Goal: Information Seeking & Learning: Learn about a topic

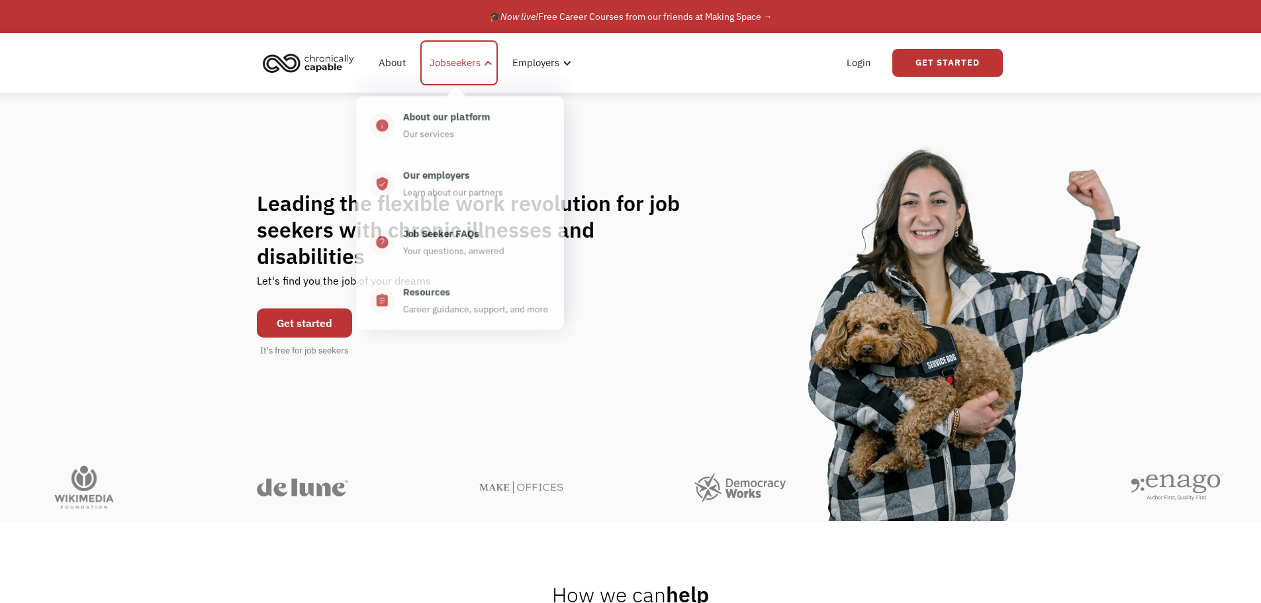
click at [476, 56] on div "Jobseekers" at bounding box center [455, 63] width 51 height 16
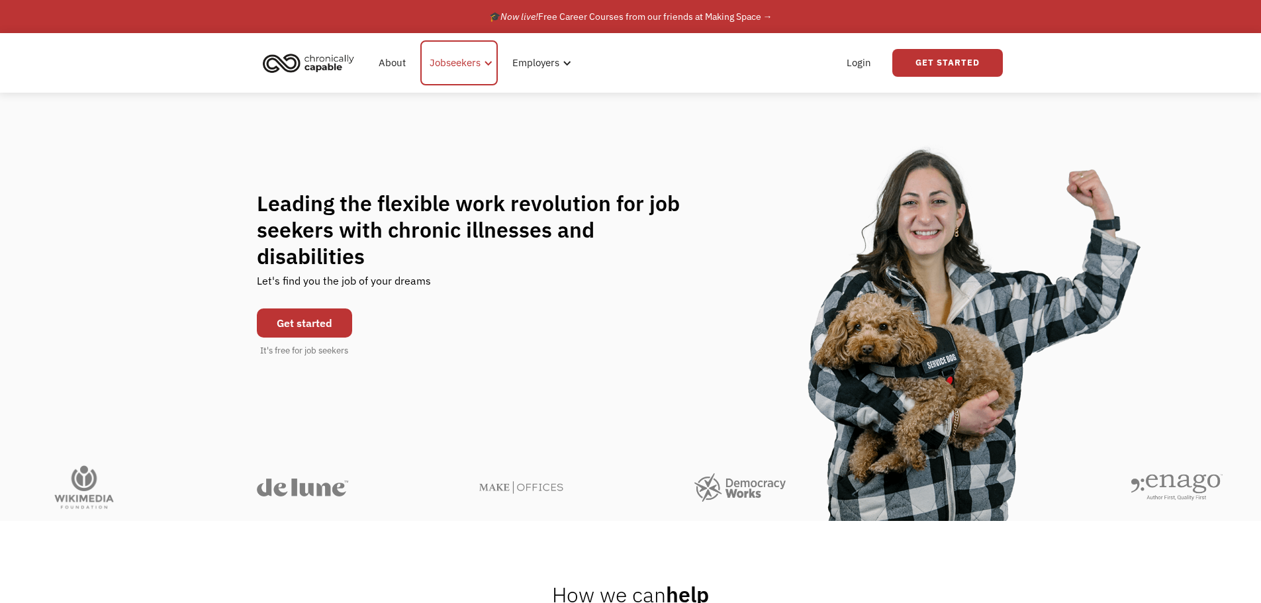
click at [443, 66] on div "Jobseekers" at bounding box center [455, 63] width 51 height 16
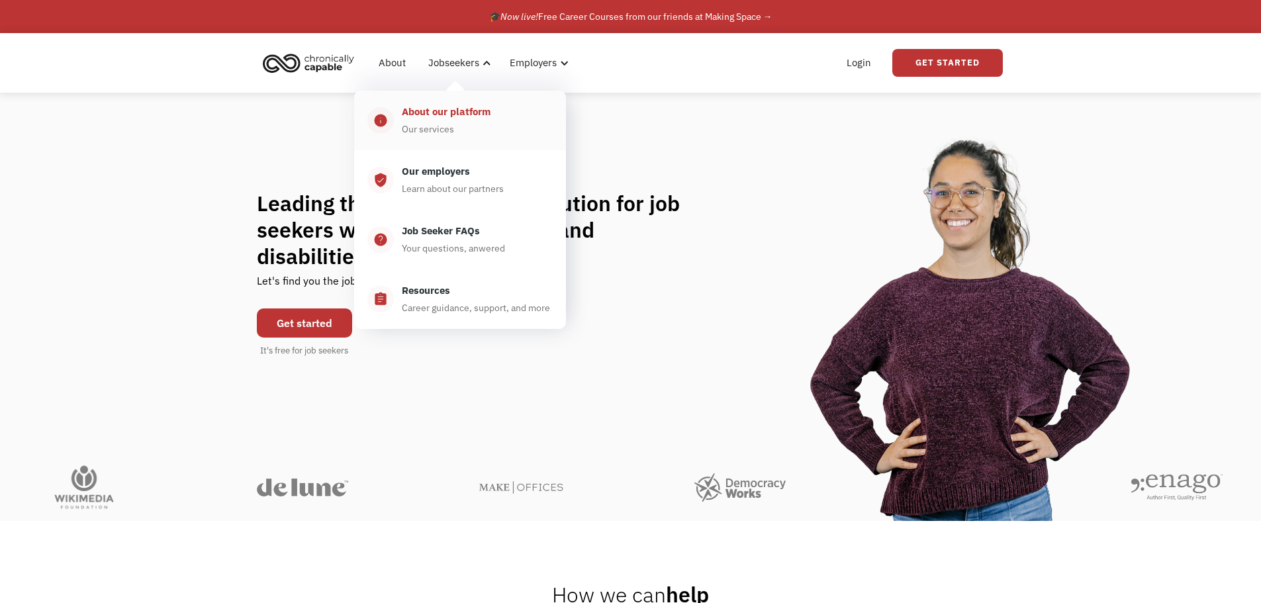
click at [436, 123] on div "Our services" at bounding box center [428, 129] width 52 height 16
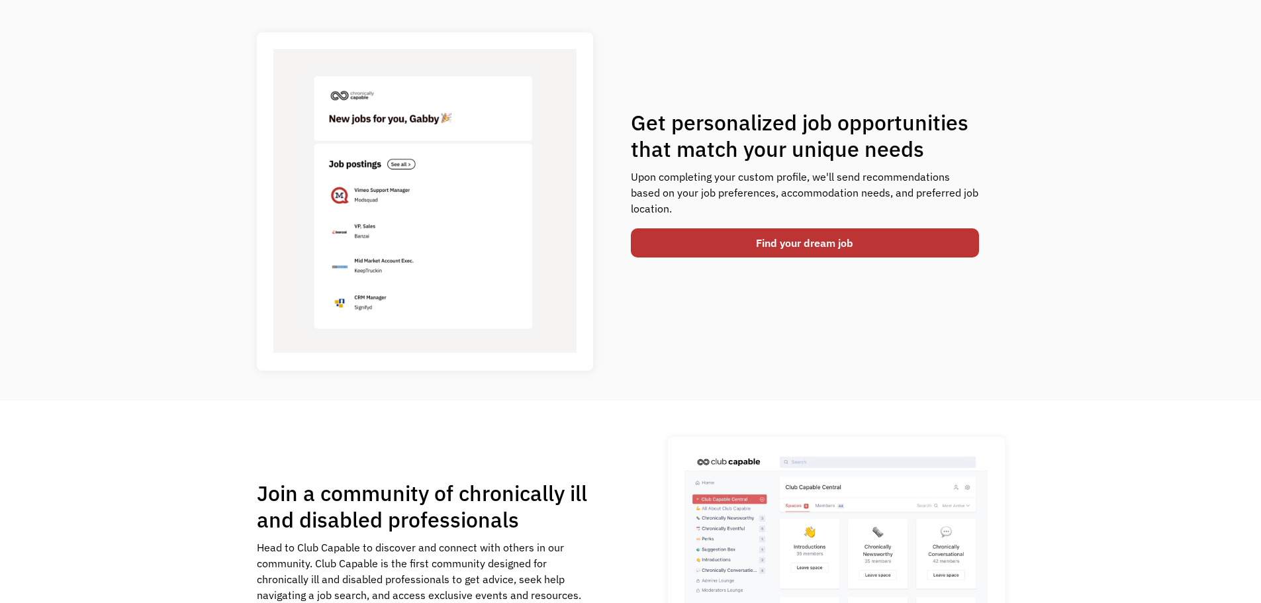
scroll to position [634, 0]
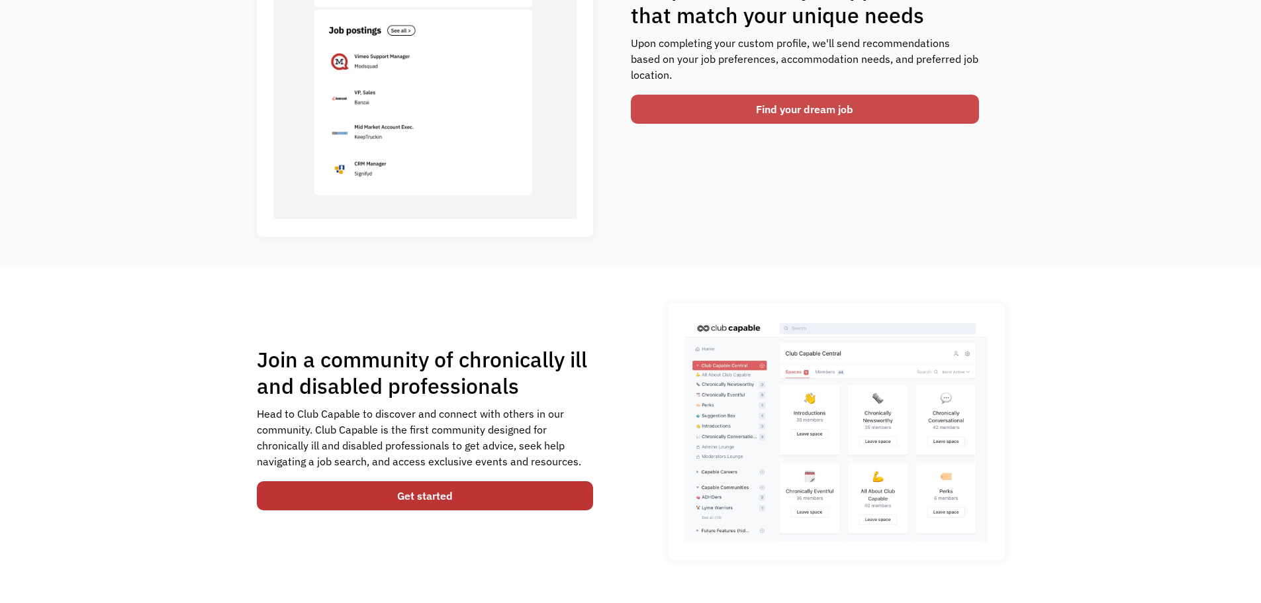
click at [701, 118] on link "Find your dream job" at bounding box center [805, 109] width 349 height 29
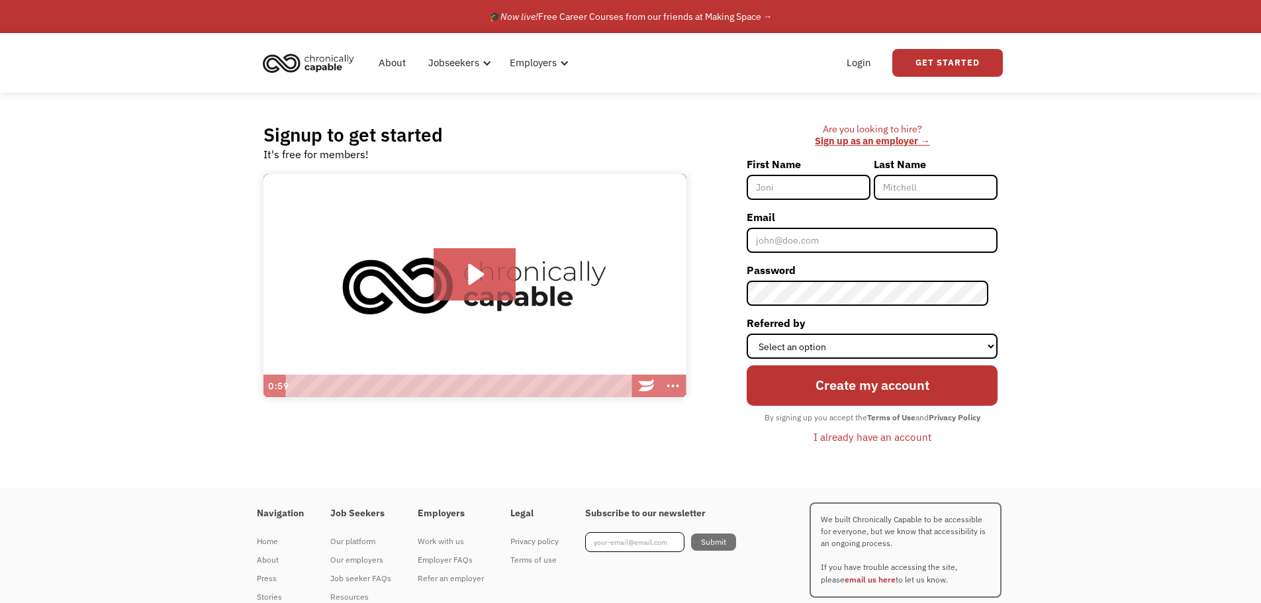
click at [786, 176] on input "First Name" at bounding box center [809, 187] width 124 height 25
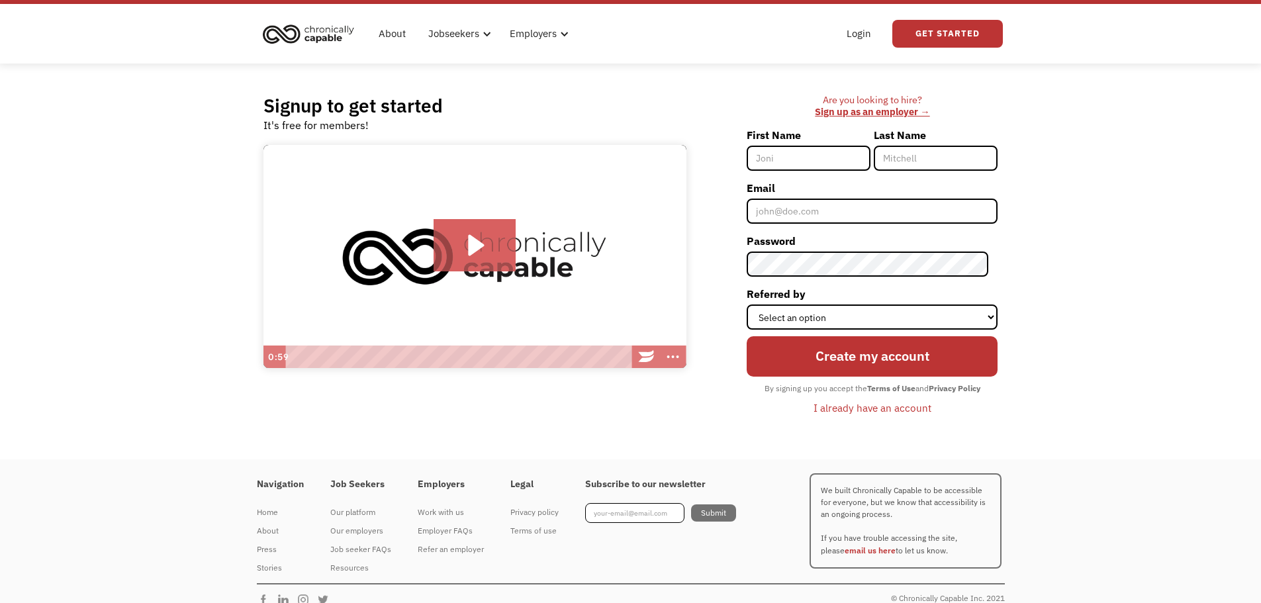
scroll to position [45, 0]
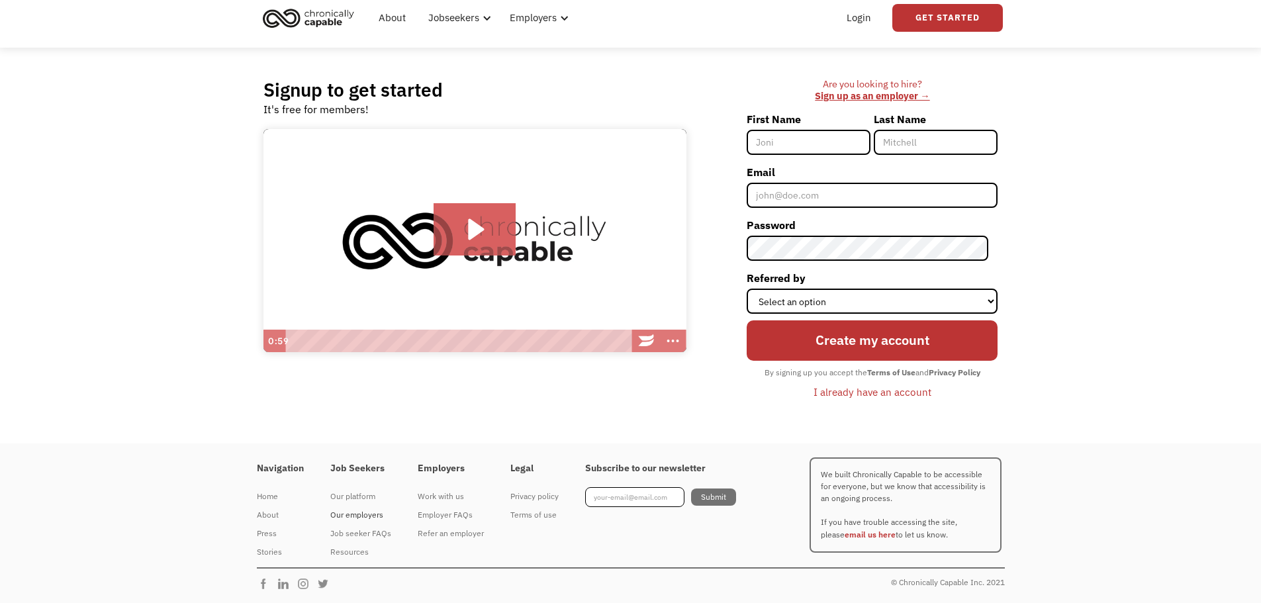
click at [363, 513] on div "Our employers" at bounding box center [360, 515] width 61 height 16
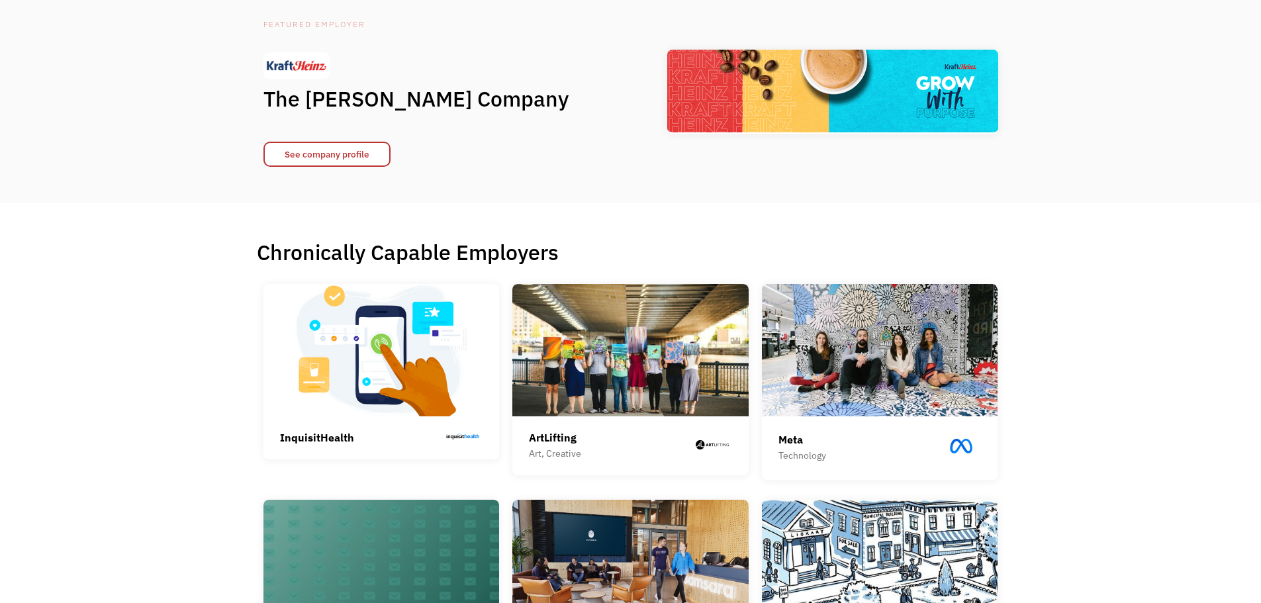
scroll to position [132, 0]
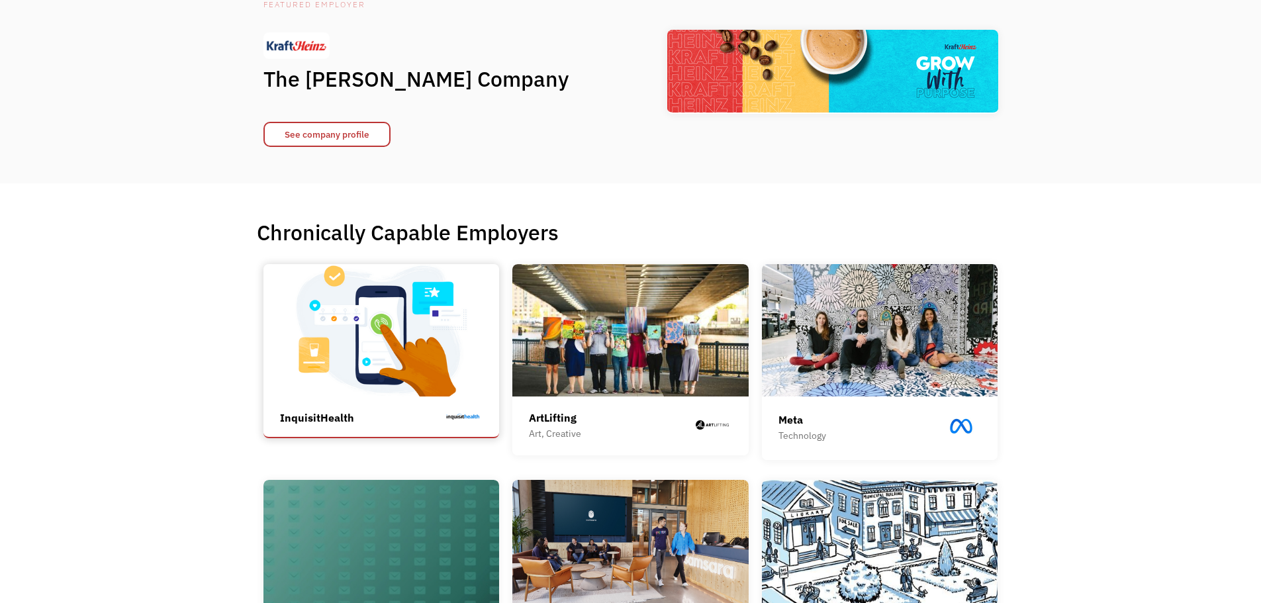
click at [346, 328] on img at bounding box center [381, 330] width 236 height 132
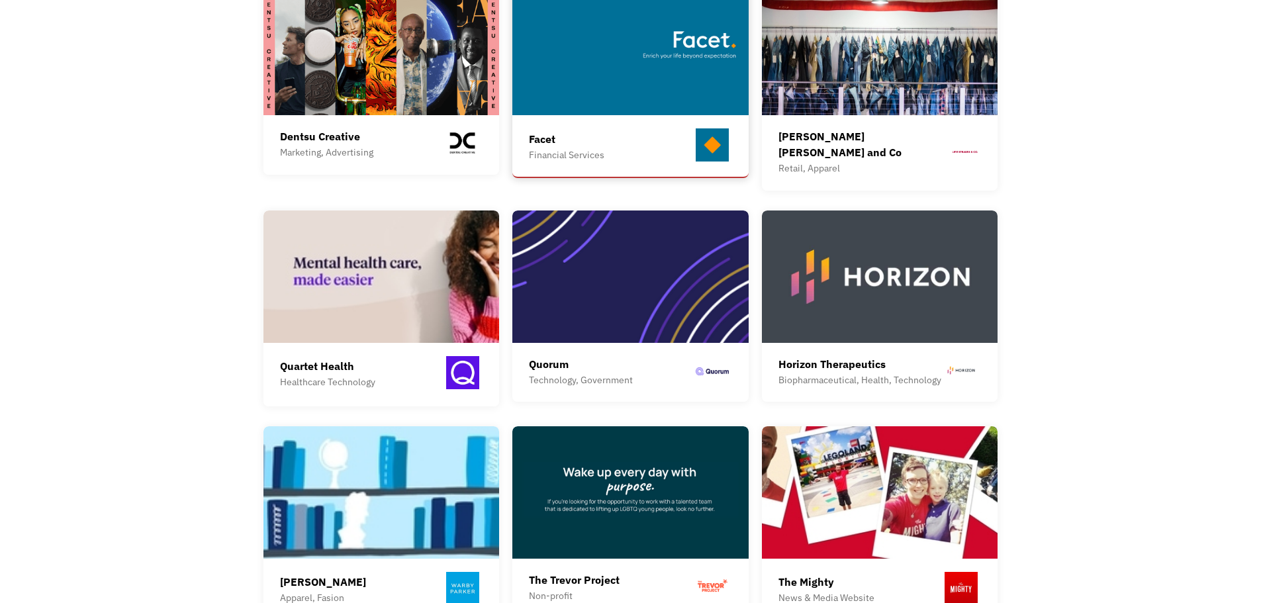
scroll to position [860, 0]
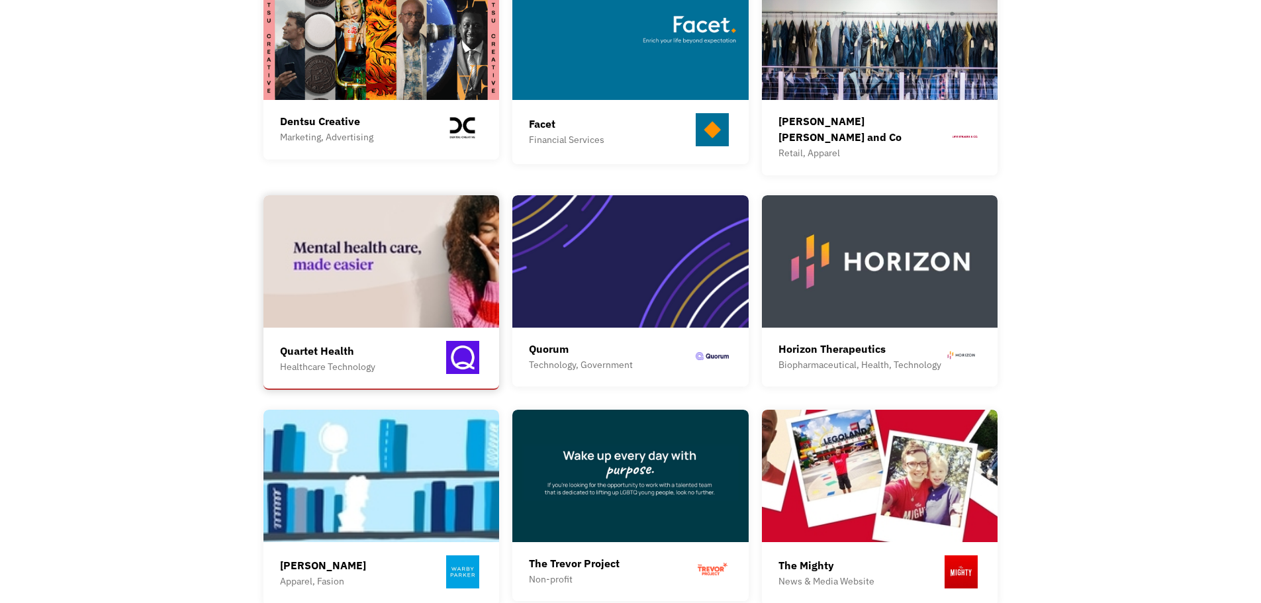
click at [387, 294] on img at bounding box center [381, 261] width 236 height 132
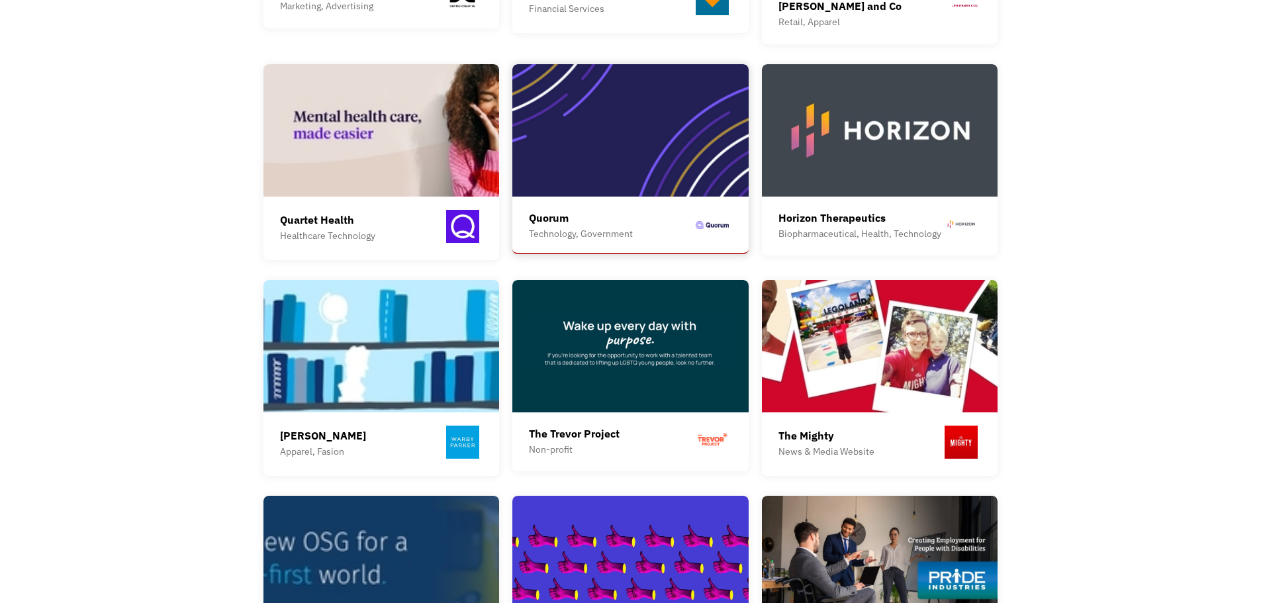
scroll to position [993, 0]
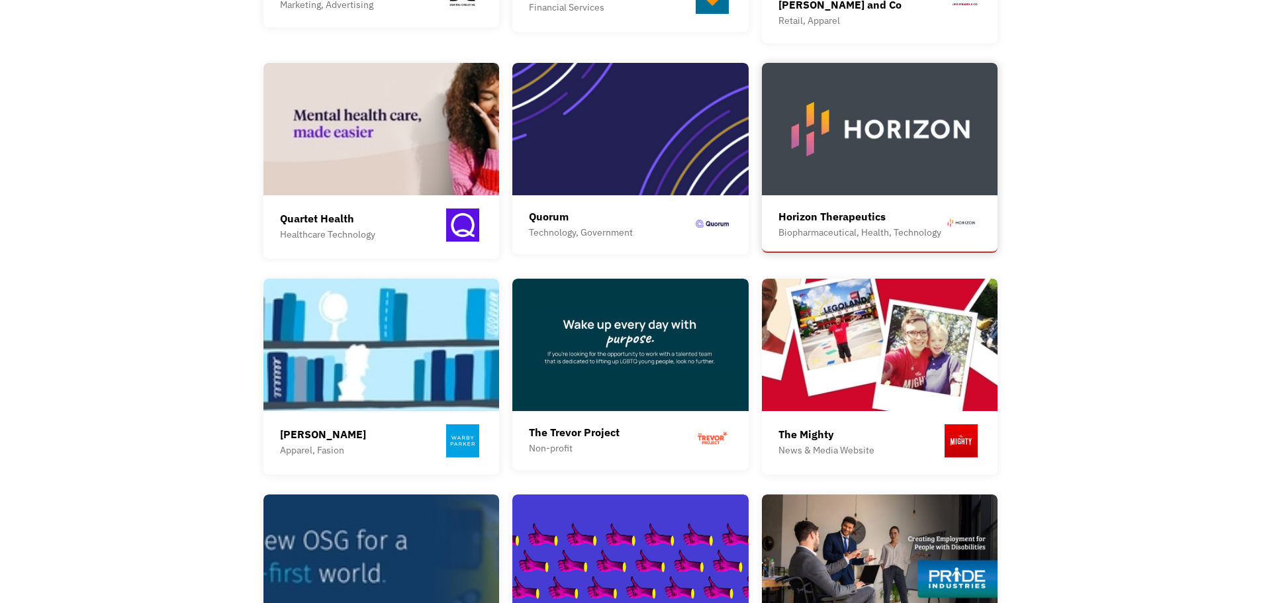
click at [866, 154] on img at bounding box center [880, 129] width 236 height 132
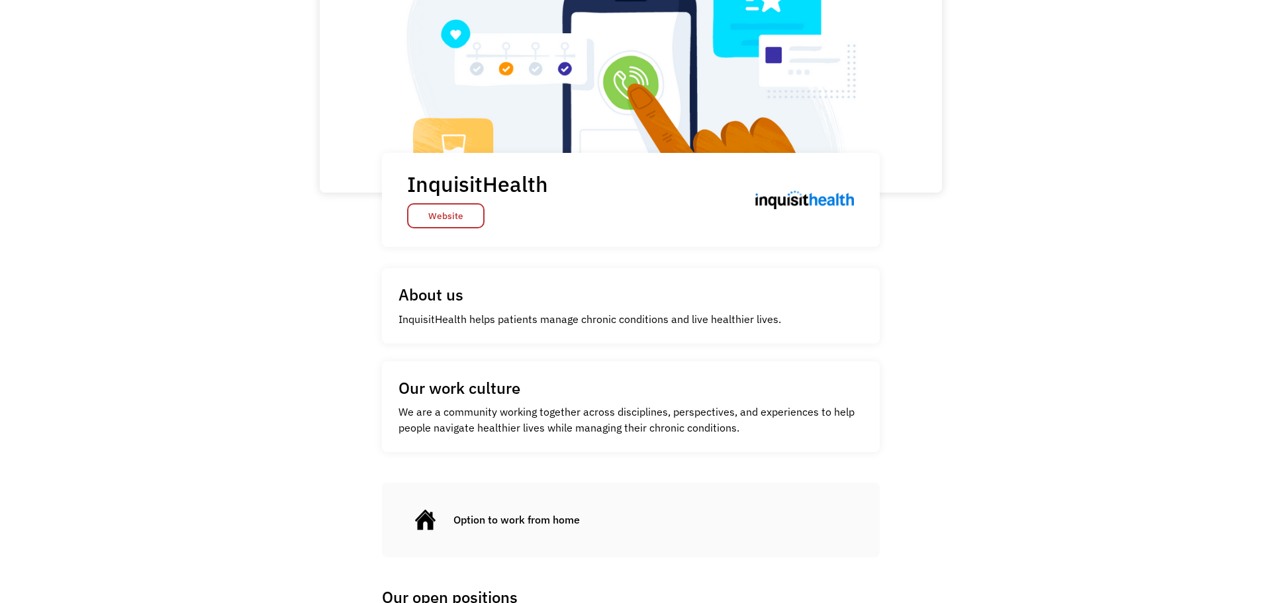
scroll to position [199, 0]
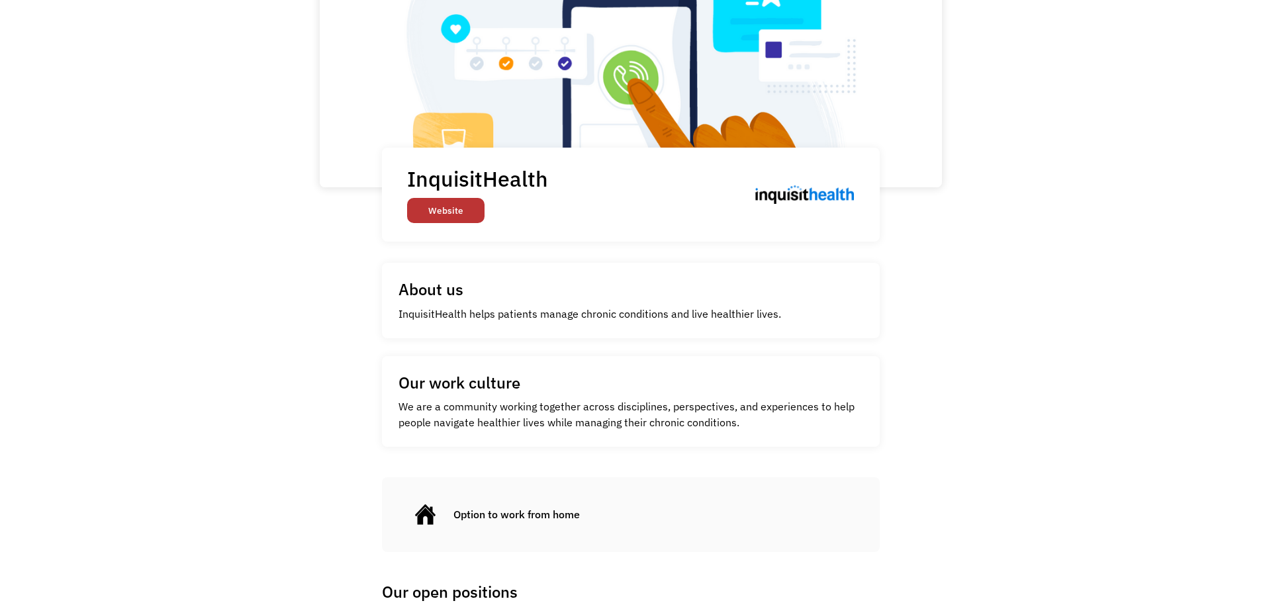
click at [453, 208] on link "Website" at bounding box center [445, 210] width 77 height 25
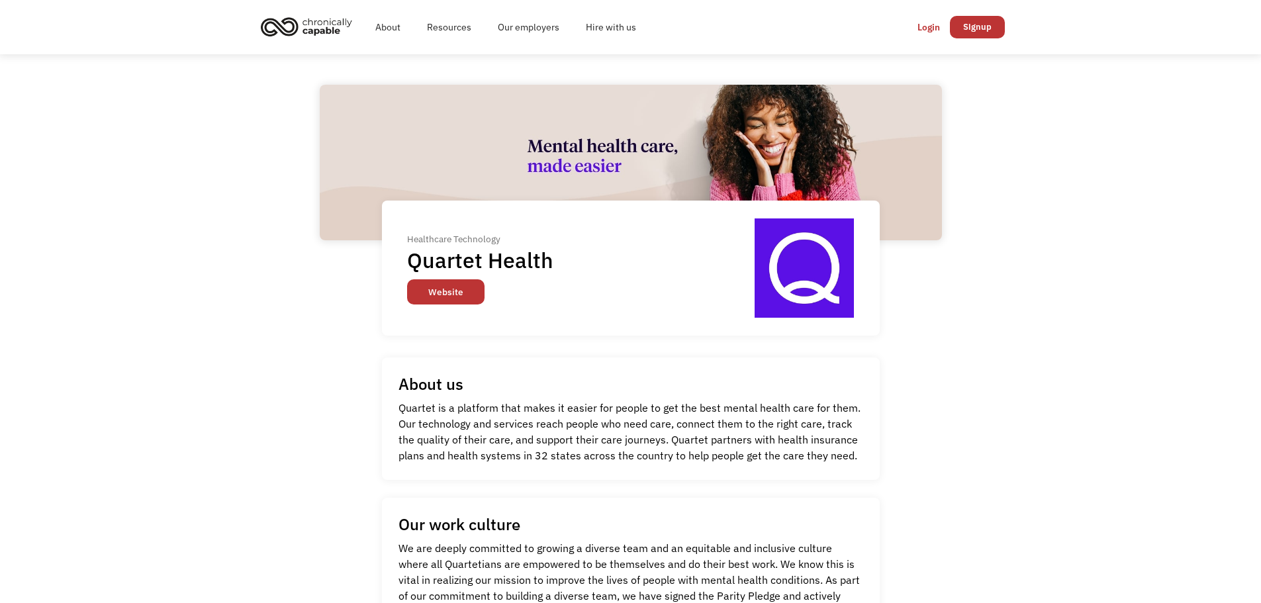
click at [464, 293] on link "Website" at bounding box center [445, 291] width 77 height 25
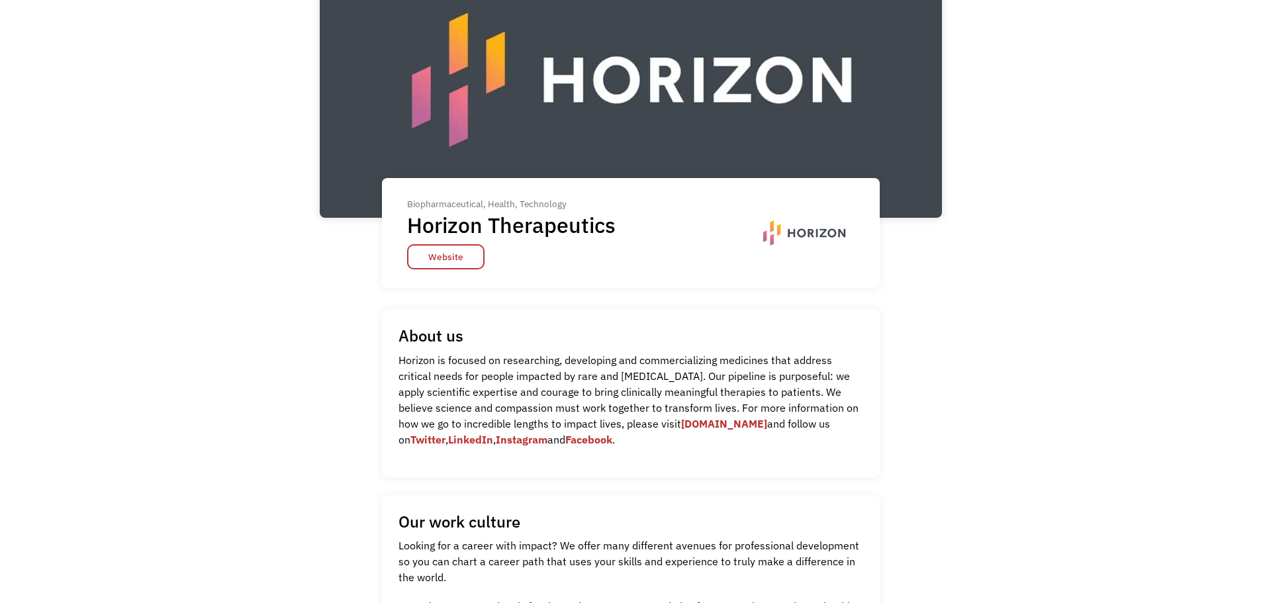
scroll to position [199, 0]
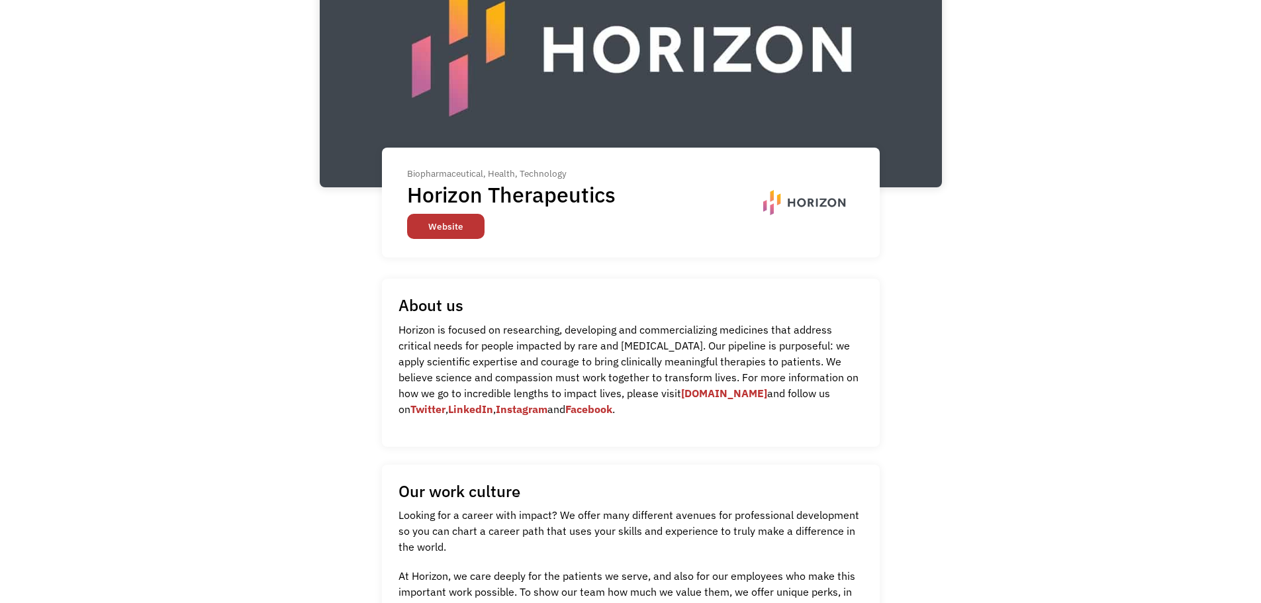
click at [450, 228] on link "Website" at bounding box center [445, 226] width 77 height 25
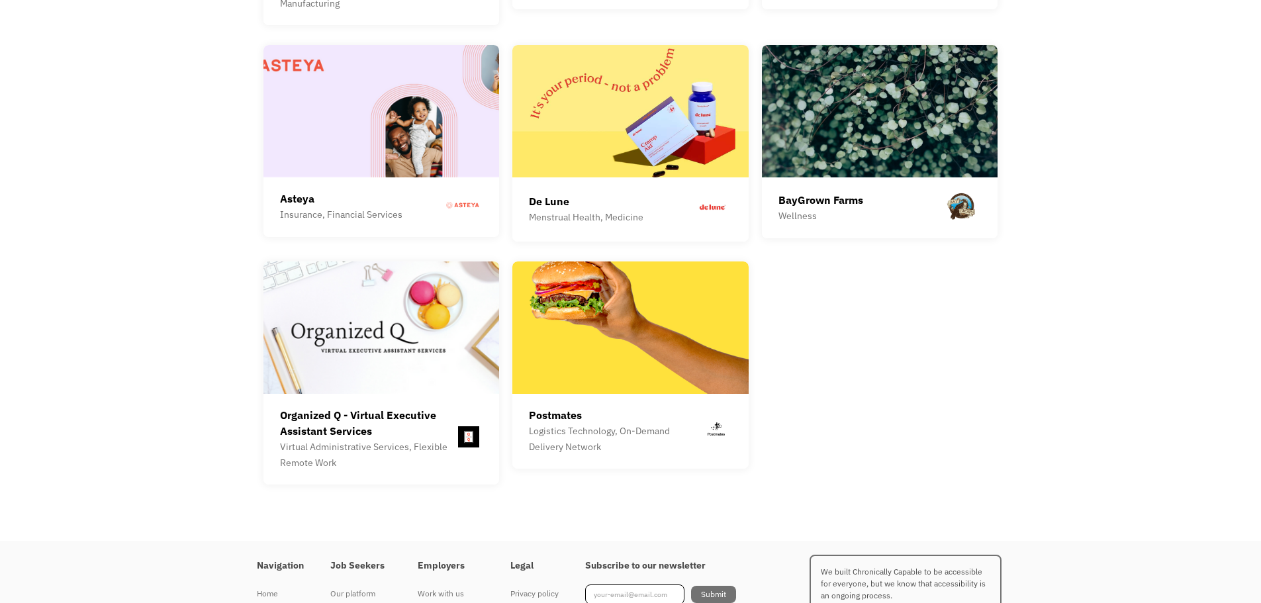
scroll to position [3707, 0]
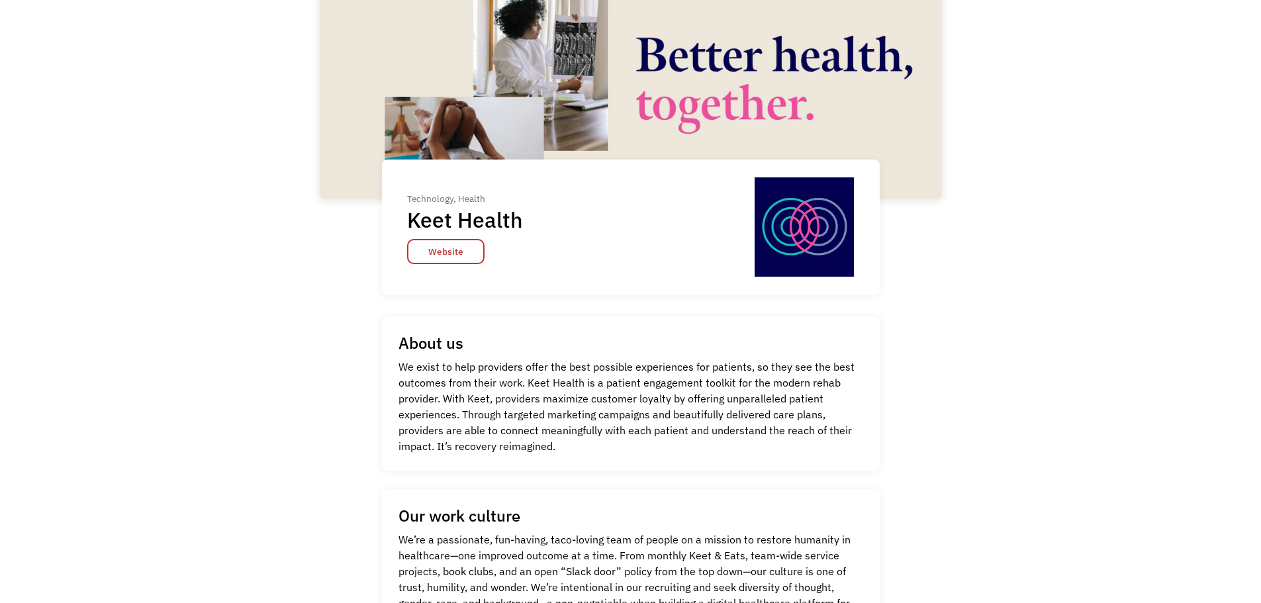
scroll to position [199, 0]
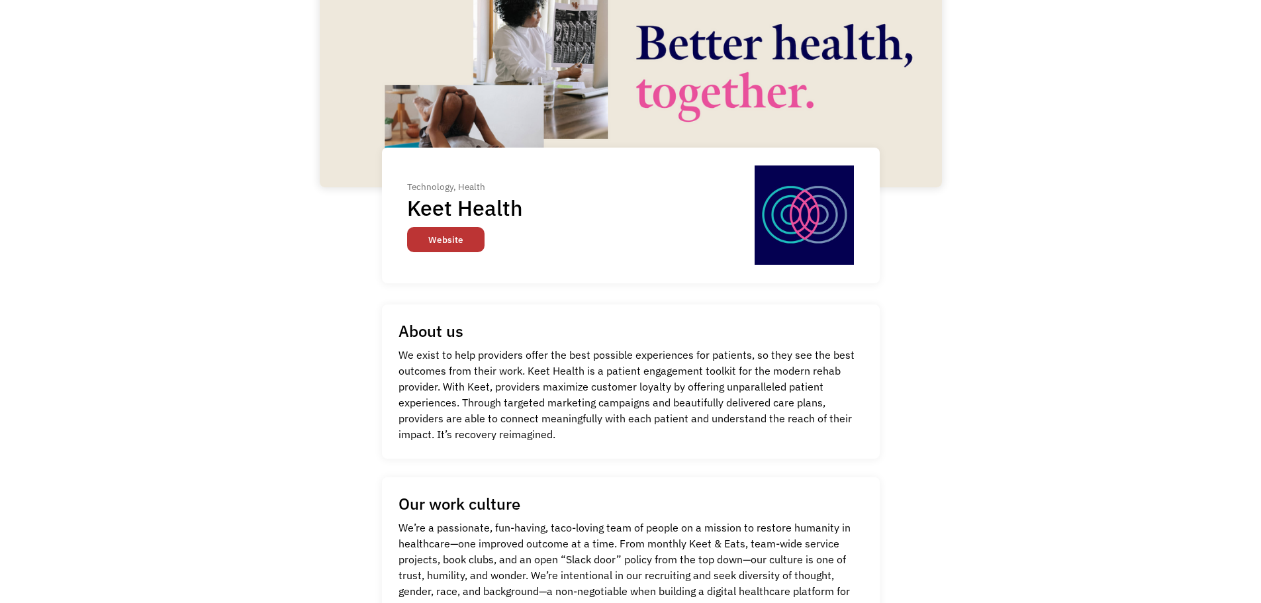
click at [428, 242] on link "Website" at bounding box center [445, 239] width 77 height 25
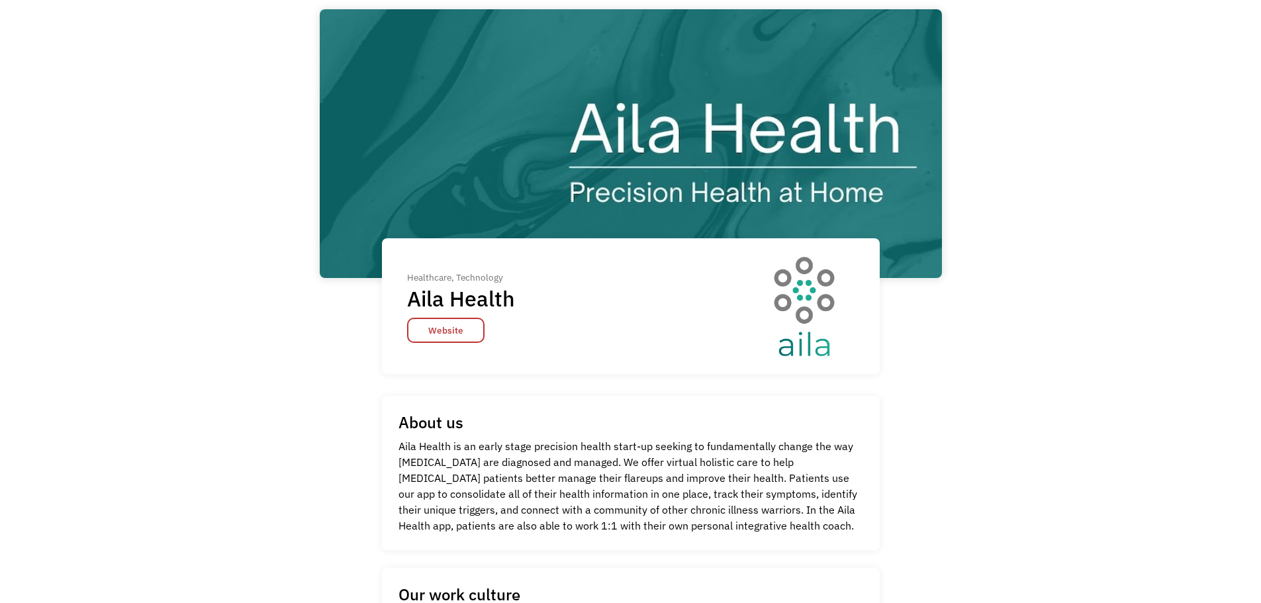
scroll to position [199, 0]
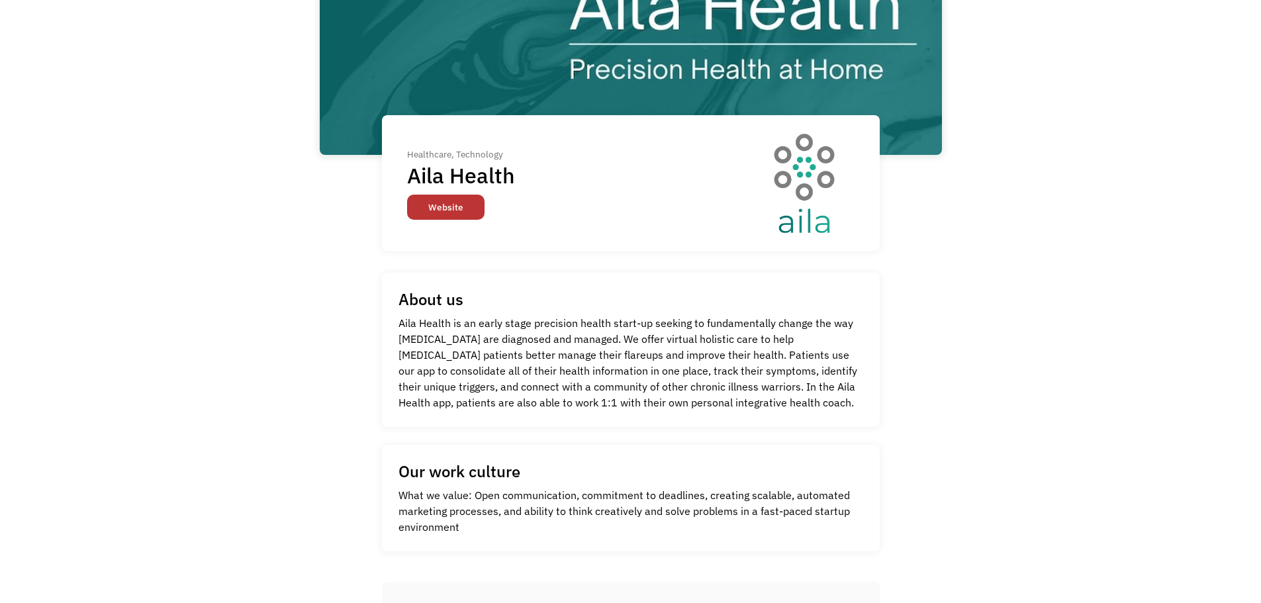
click at [447, 203] on link "Website" at bounding box center [445, 207] width 77 height 25
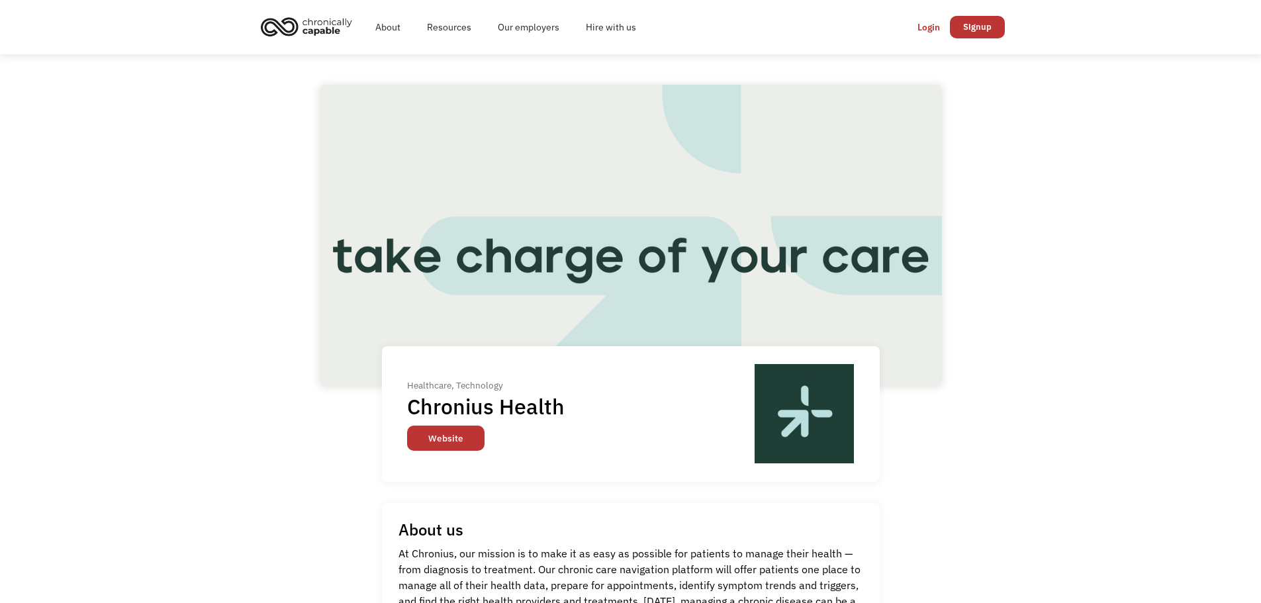
click at [446, 435] on link "Website" at bounding box center [445, 438] width 77 height 25
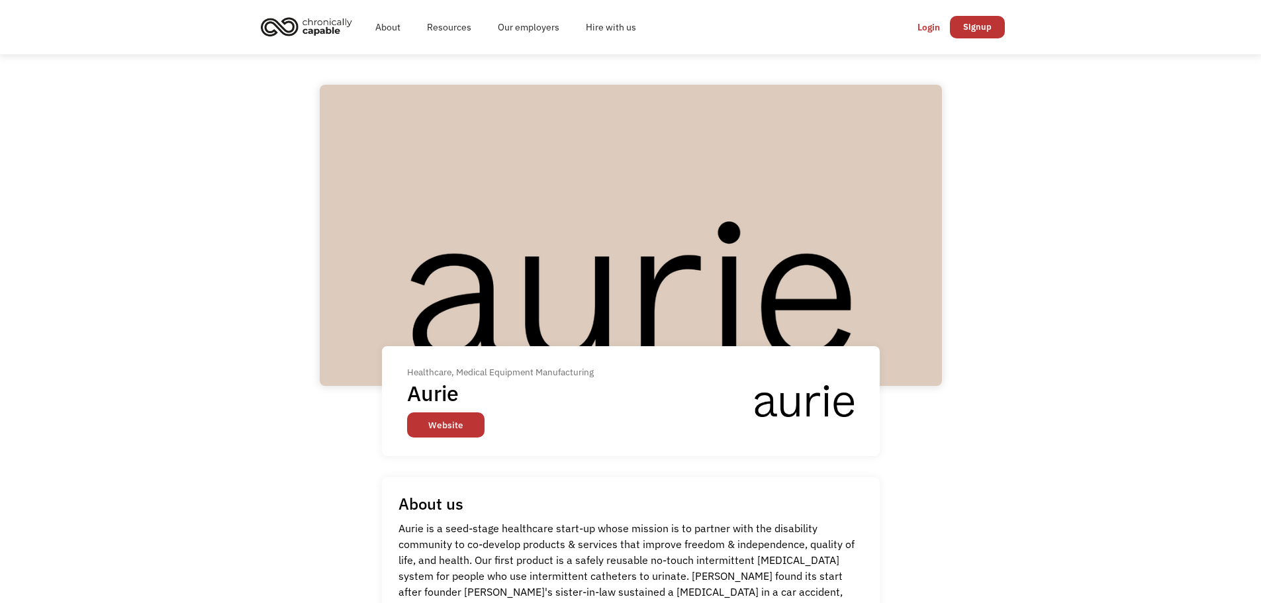
click at [451, 418] on link "Website" at bounding box center [445, 424] width 77 height 25
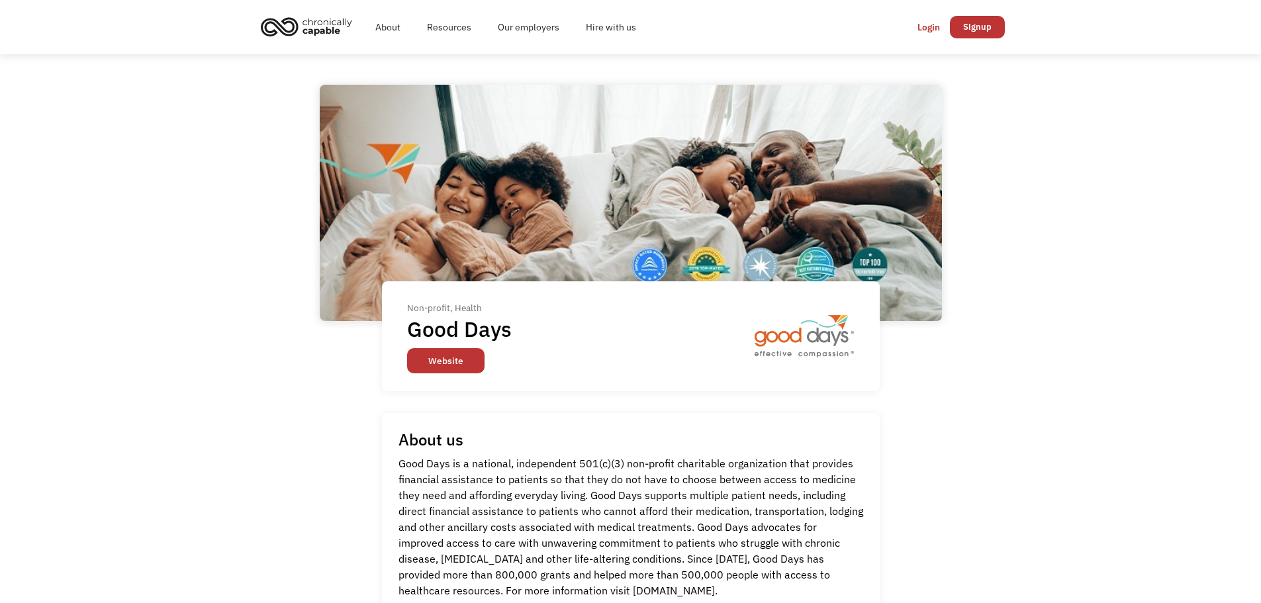
click at [473, 369] on link "Website" at bounding box center [445, 360] width 77 height 25
